Goal: Task Accomplishment & Management: Use online tool/utility

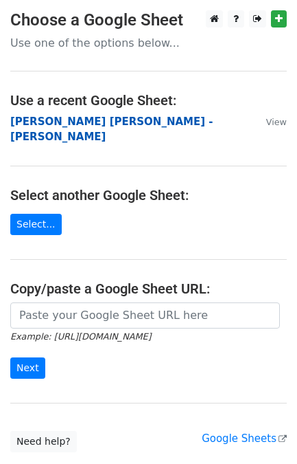
click at [149, 125] on strong "[PERSON_NAME] [PERSON_NAME] - [PERSON_NAME]" at bounding box center [111, 129] width 203 height 28
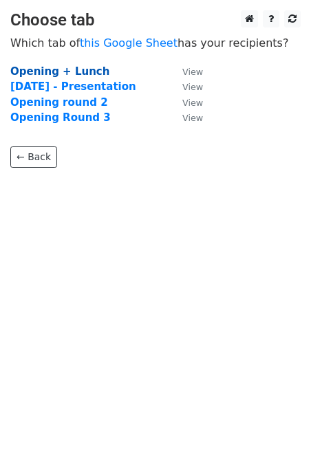
click at [47, 74] on strong "Opening + Lunch" at bounding box center [59, 71] width 99 height 12
